Goal: Navigation & Orientation: Find specific page/section

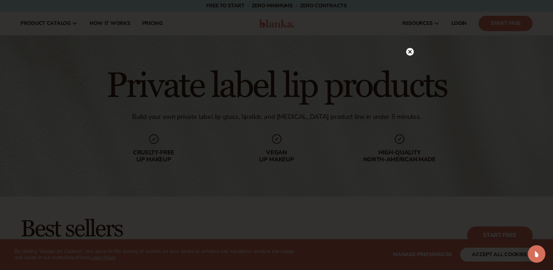
click at [409, 53] on circle at bounding box center [410, 52] width 8 height 8
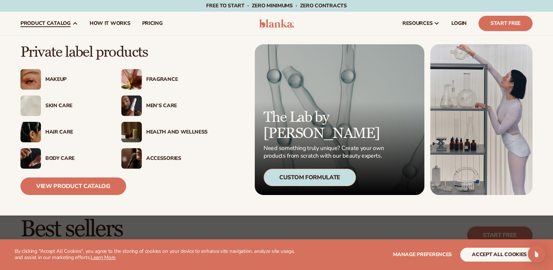
click at [53, 78] on div "Makeup" at bounding box center [75, 79] width 61 height 6
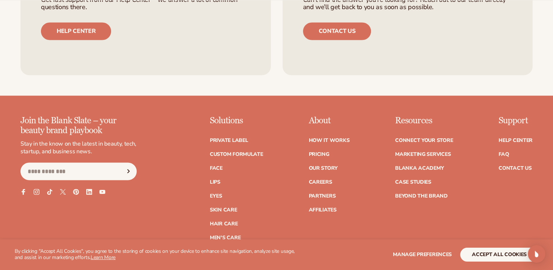
scroll to position [1252, 0]
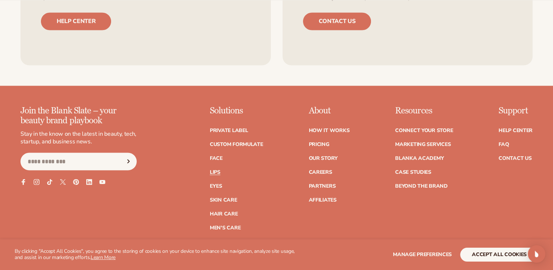
click at [213, 169] on link "Lips" at bounding box center [215, 171] width 11 height 5
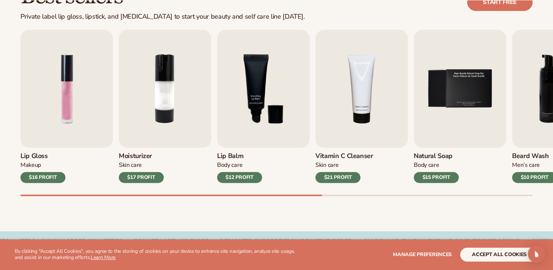
scroll to position [235, 0]
